Goal: Find specific page/section: Find specific page/section

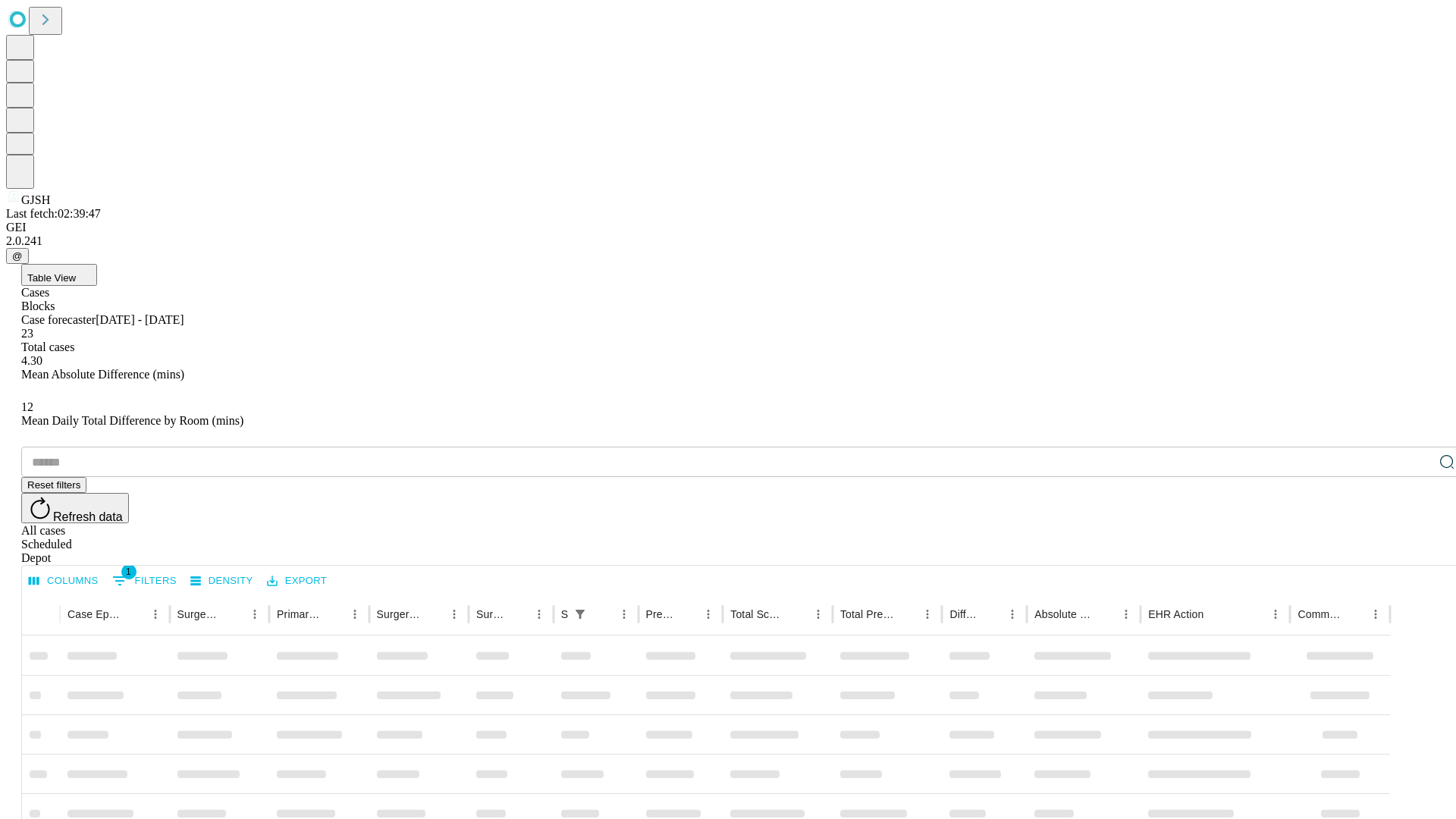
click at [1416, 551] on div "Depot" at bounding box center [742, 558] width 1444 height 14
